Goal: Check status: Check status

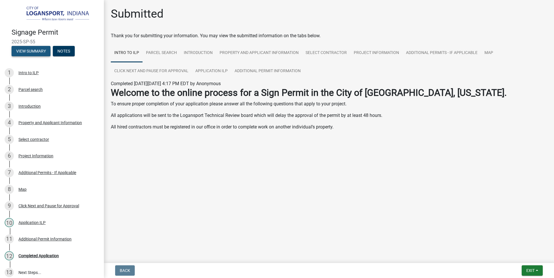
click at [43, 46] on button "View Summary" at bounding box center [31, 51] width 39 height 10
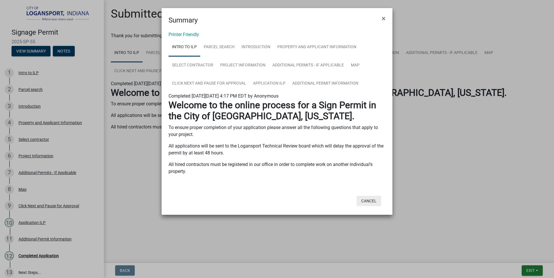
drag, startPoint x: 365, startPoint y: 197, endPoint x: 364, endPoint y: 189, distance: 8.1
click at [365, 197] on button "Cancel" at bounding box center [368, 201] width 25 height 10
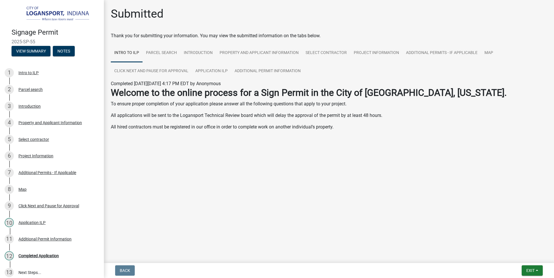
click at [44, 13] on img at bounding box center [53, 14] width 83 height 16
click at [528, 268] on span "Exit" at bounding box center [530, 270] width 8 height 5
click at [525, 253] on button "Save & Exit" at bounding box center [519, 255] width 46 height 14
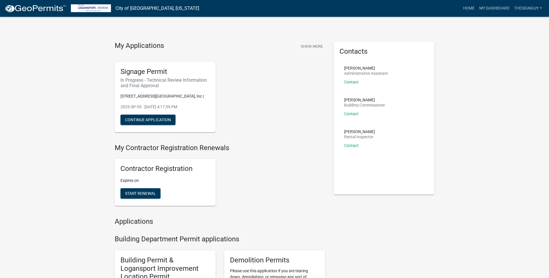
click at [178, 87] on h6 "In Progress - Technical Review Information and Final Approval" at bounding box center [165, 82] width 89 height 11
click at [145, 118] on button "Continue Application" at bounding box center [148, 119] width 55 height 10
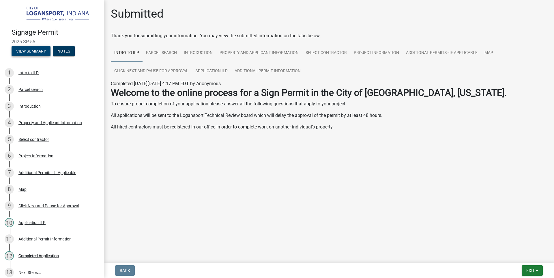
click at [21, 51] on button "View Summary" at bounding box center [31, 51] width 39 height 10
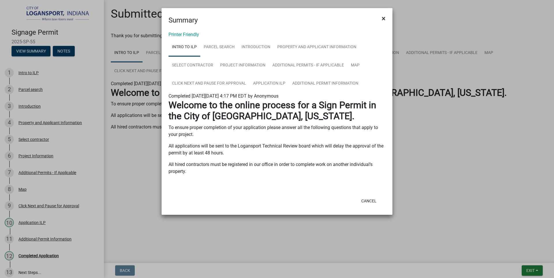
click at [381, 17] on button "×" at bounding box center [383, 18] width 13 height 16
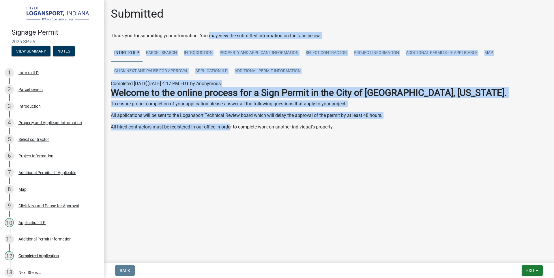
drag, startPoint x: 207, startPoint y: 26, endPoint x: 230, endPoint y: 122, distance: 98.4
click at [230, 122] on div "Submitted Thank you for submitting your information. You may view the submitted…" at bounding box center [328, 77] width 445 height 140
click at [231, 130] on p "All hired contractors must be registered in our office in order to complete wor…" at bounding box center [329, 126] width 436 height 7
drag, startPoint x: 230, startPoint y: 132, endPoint x: 213, endPoint y: 30, distance: 103.9
click at [212, 34] on wm-wait-activity-input "Thank you for submitting your information. You may view the submitted informati…" at bounding box center [329, 87] width 436 height 110
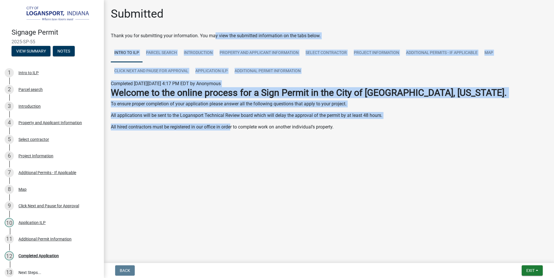
click at [213, 29] on div "Submitted Thank you for submitting your information. You may view the submitted…" at bounding box center [328, 77] width 445 height 140
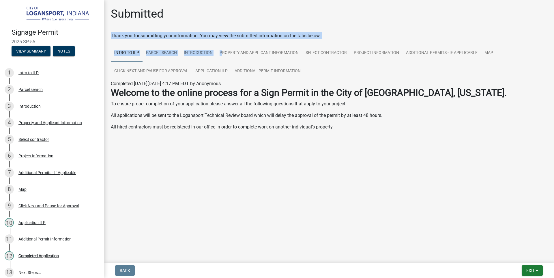
drag, startPoint x: 212, startPoint y: 21, endPoint x: 221, endPoint y: 41, distance: 21.9
click at [221, 41] on div "Submitted Thank you for submitting your information. You may view the submitted…" at bounding box center [328, 77] width 445 height 140
click at [209, 16] on div "Submitted" at bounding box center [329, 16] width 436 height 18
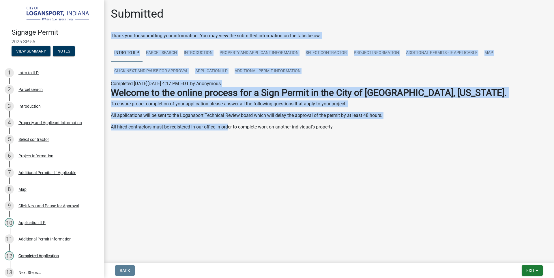
drag, startPoint x: 212, startPoint y: 21, endPoint x: 228, endPoint y: 131, distance: 111.0
click at [228, 131] on div "Submitted Thank you for submitting your information. You may view the submitted…" at bounding box center [328, 77] width 445 height 140
click at [228, 133] on div "Welcome to the online process for a Sign Permit in the City of [GEOGRAPHIC_DATA…" at bounding box center [328, 111] width 445 height 48
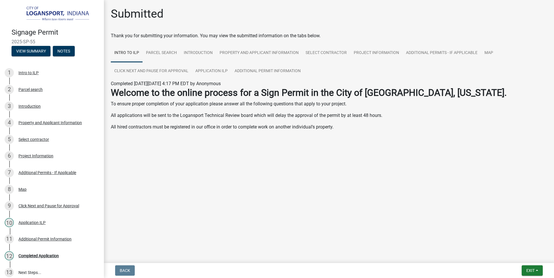
click at [240, 133] on div "Welcome to the online process for a Sign Permit in the City of [GEOGRAPHIC_DATA…" at bounding box center [328, 111] width 445 height 48
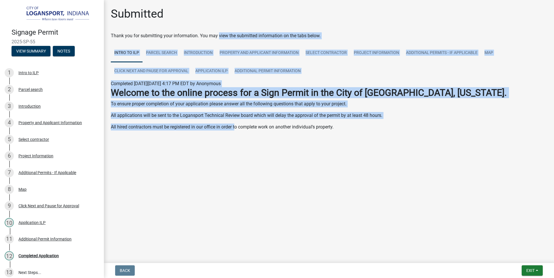
drag, startPoint x: 234, startPoint y: 132, endPoint x: 218, endPoint y: 37, distance: 95.7
click at [218, 37] on wm-wait-activity-input "Thank you for submitting your information. You may view the submitted informati…" at bounding box center [329, 87] width 436 height 110
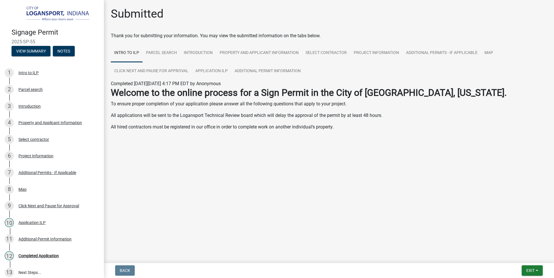
click at [216, 23] on div "Submitted" at bounding box center [329, 16] width 436 height 18
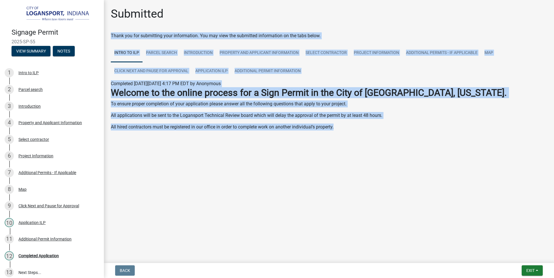
drag, startPoint x: 216, startPoint y: 23, endPoint x: 238, endPoint y: 141, distance: 120.0
click at [238, 141] on div "Submitted Thank you for submitting your information. You may view the submitted…" at bounding box center [328, 77] width 445 height 140
click at [238, 141] on div at bounding box center [328, 138] width 329 height 7
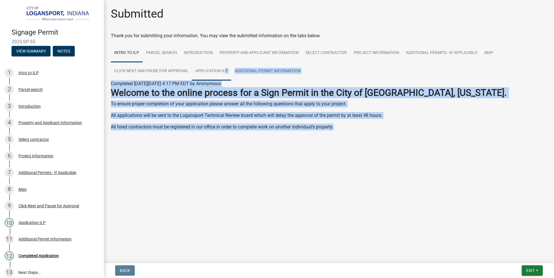
drag, startPoint x: 238, startPoint y: 141, endPoint x: 224, endPoint y: 64, distance: 77.7
click at [224, 64] on wm-application-readonly "Intro to ILP Parcel search Introduction Property and Applicant Information Sele…" at bounding box center [329, 93] width 436 height 98
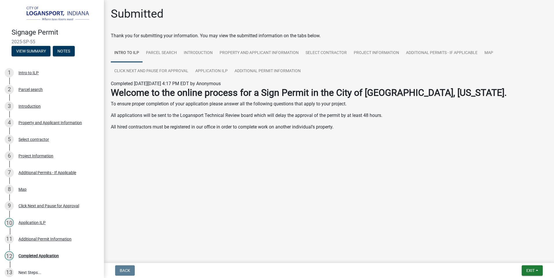
click at [221, 25] on div "Submitted" at bounding box center [329, 16] width 436 height 18
click at [42, 49] on button "View Summary" at bounding box center [31, 51] width 39 height 10
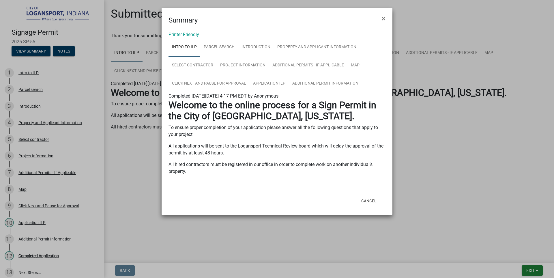
click at [250, 28] on div "Printer Friendly Intro to ILP Parcel search Introduction Property and Applicant…" at bounding box center [276, 109] width 231 height 168
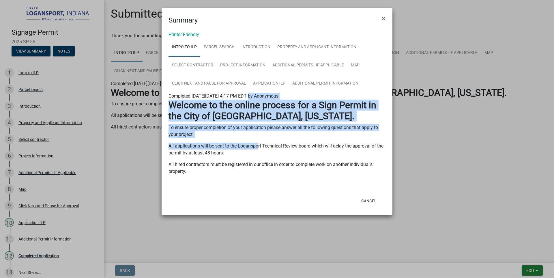
drag, startPoint x: 249, startPoint y: 93, endPoint x: 258, endPoint y: 139, distance: 46.9
click at [258, 139] on div "Completed [DATE][DATE] 4:17 PM EDT by Anonymous Welcome to the online process f…" at bounding box center [276, 136] width 217 height 87
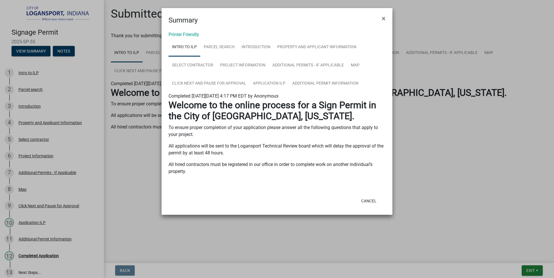
click at [261, 139] on div "Welcome to the online process for a Sign Permit in the City of [GEOGRAPHIC_DATA…" at bounding box center [276, 136] width 217 height 75
click at [263, 149] on p "All applications will be sent to the Logansport Technical Review board which wi…" at bounding box center [276, 149] width 217 height 14
click at [262, 146] on p "All applications will be sent to the Logansport Technical Review board which wi…" at bounding box center [276, 149] width 217 height 14
drag, startPoint x: 384, startPoint y: 18, endPoint x: 378, endPoint y: 3, distance: 16.6
click at [383, 18] on span "×" at bounding box center [384, 18] width 4 height 8
